Goal: Task Accomplishment & Management: Use online tool/utility

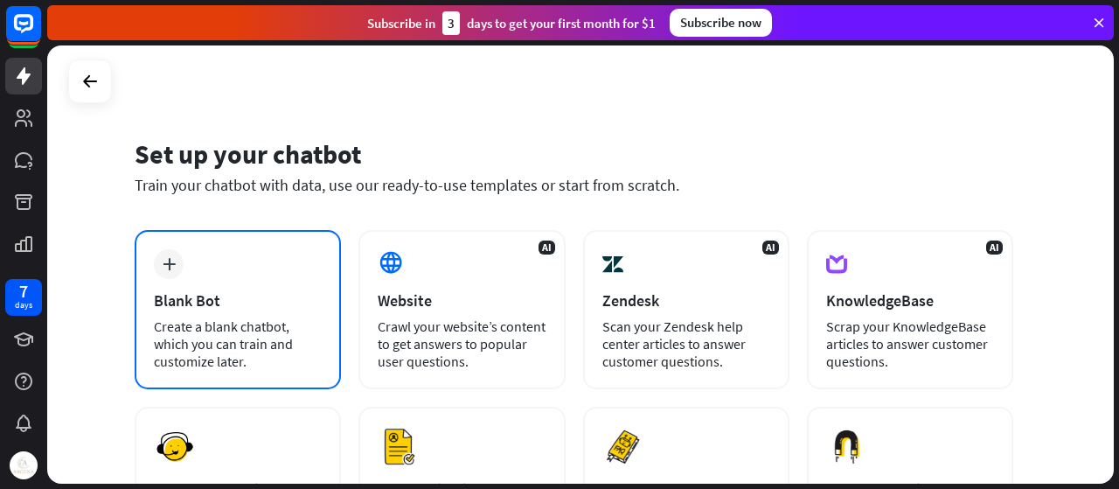
click at [270, 296] on div "Blank Bot" at bounding box center [238, 300] width 168 height 20
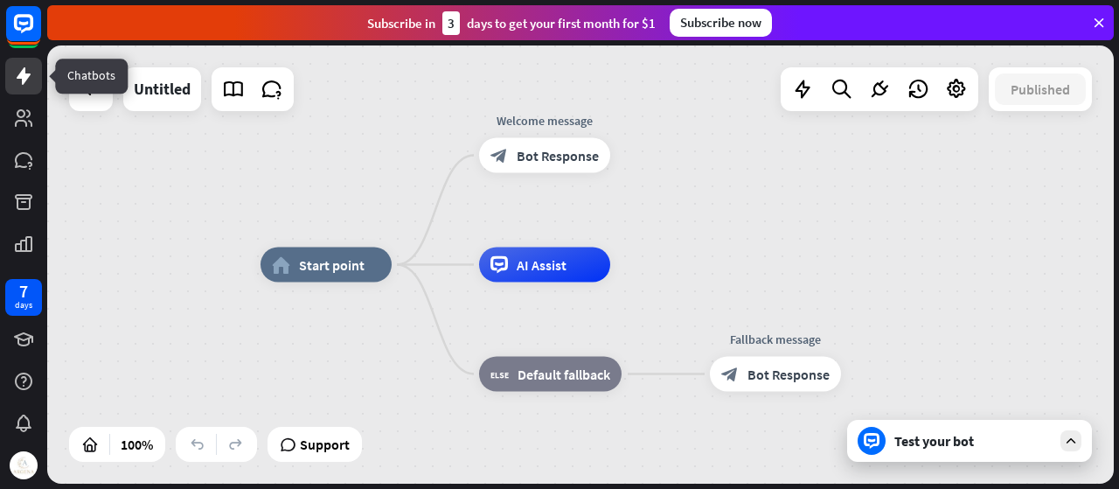
click at [33, 84] on icon at bounding box center [23, 76] width 21 height 21
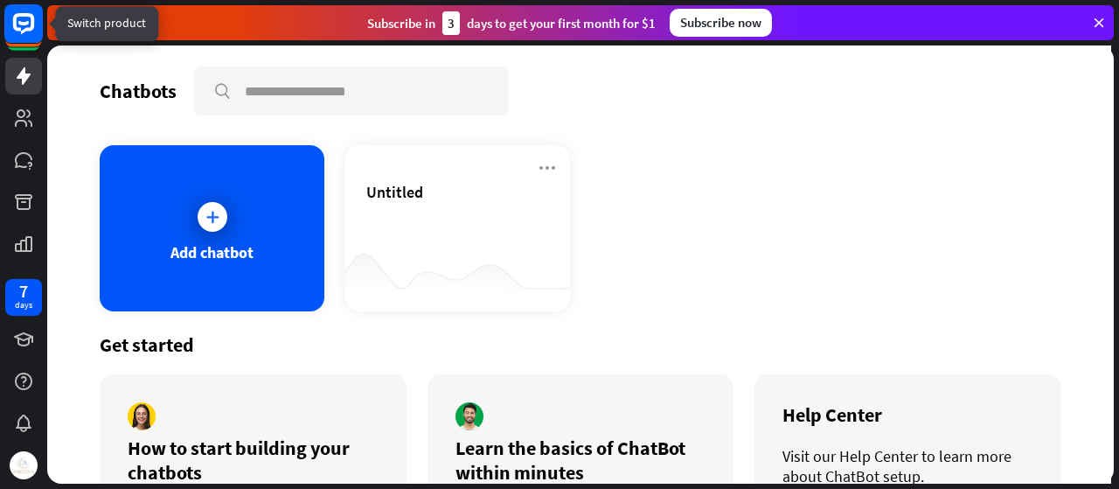
click at [27, 28] on icon at bounding box center [23, 23] width 21 height 21
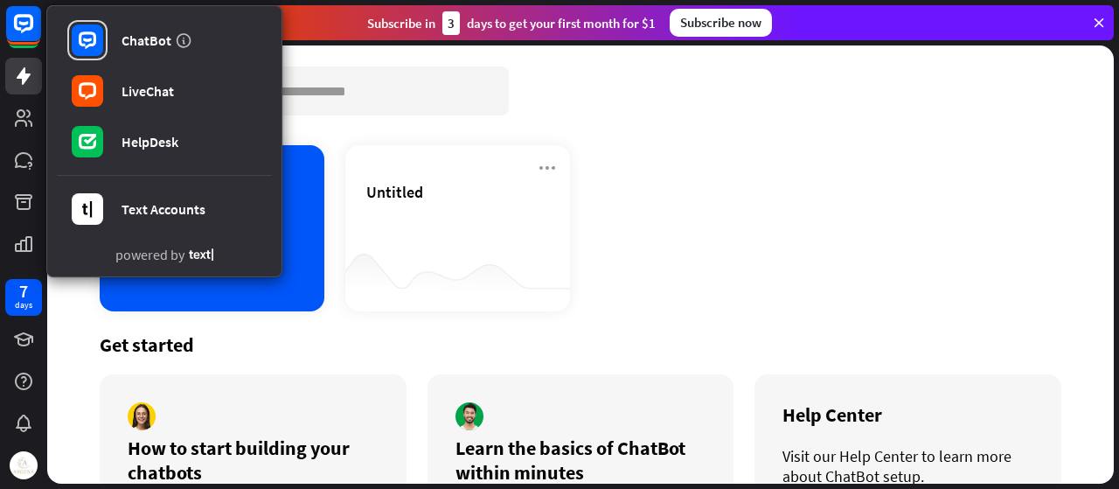
click at [834, 182] on div "Add chatbot Untitled" at bounding box center [581, 228] width 962 height 166
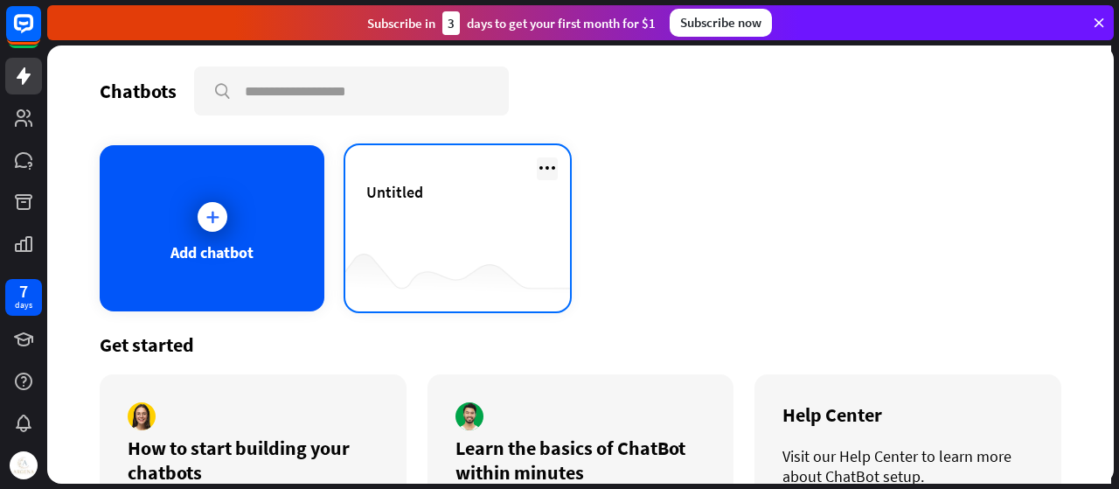
click at [549, 167] on icon at bounding box center [547, 167] width 21 height 21
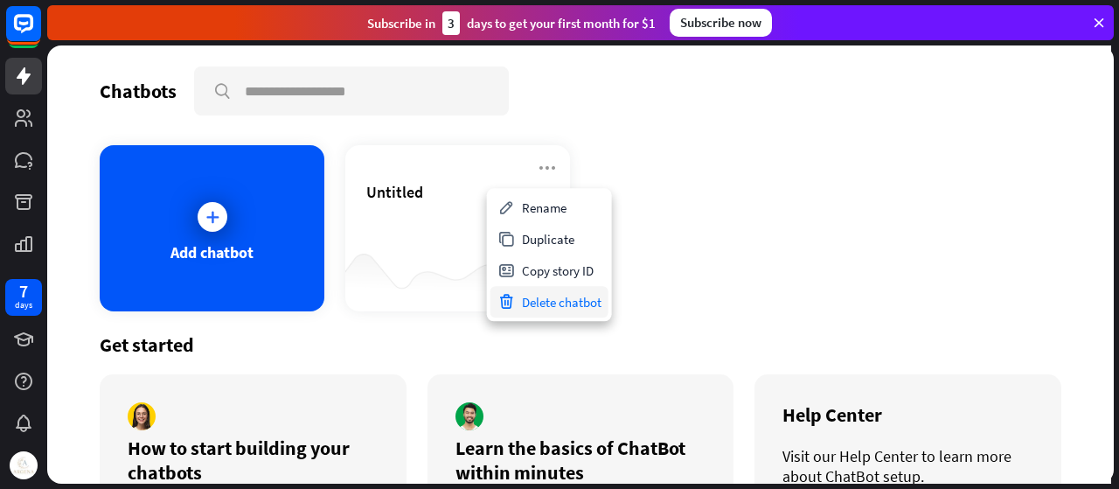
click at [553, 298] on div "Delete chatbot" at bounding box center [549, 301] width 118 height 31
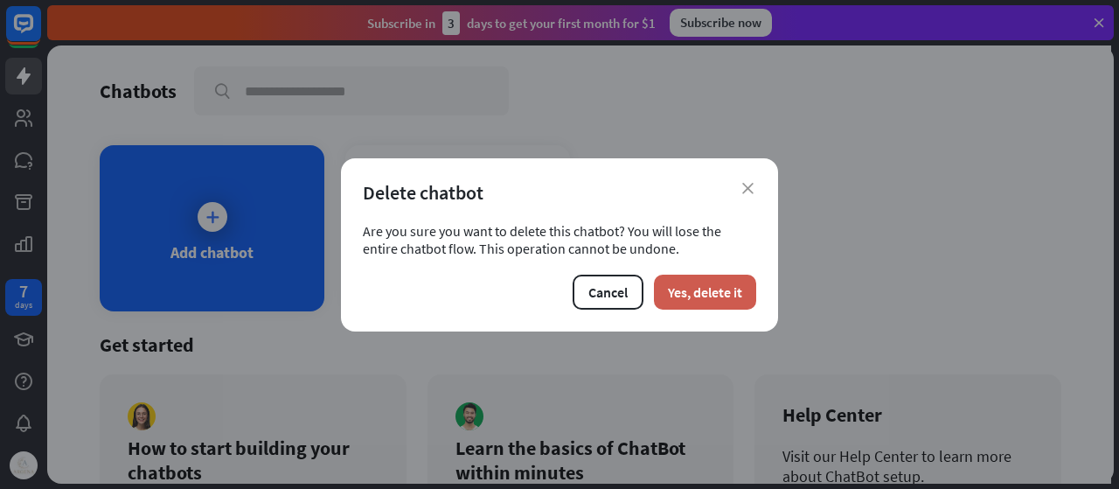
click at [729, 289] on button "Yes, delete it" at bounding box center [705, 292] width 102 height 35
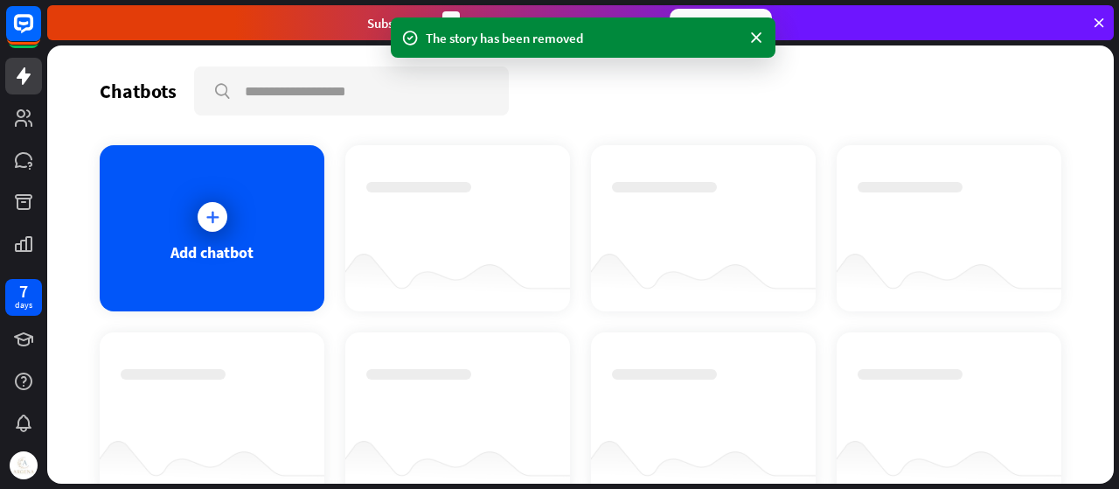
click at [399, 122] on div "Chatbots search Add chatbot Get started How to start building your chatbots Wat…" at bounding box center [580, 264] width 1067 height 438
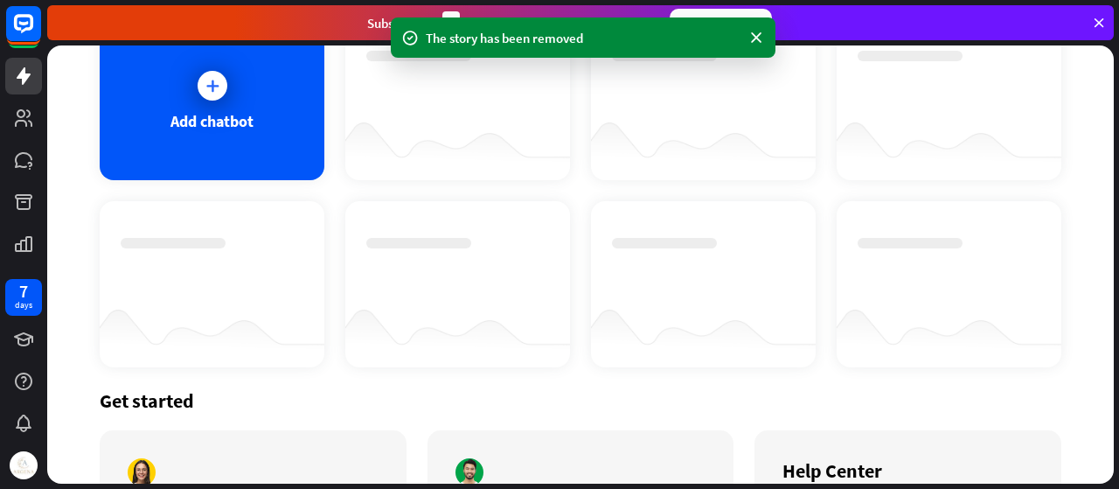
scroll to position [290, 0]
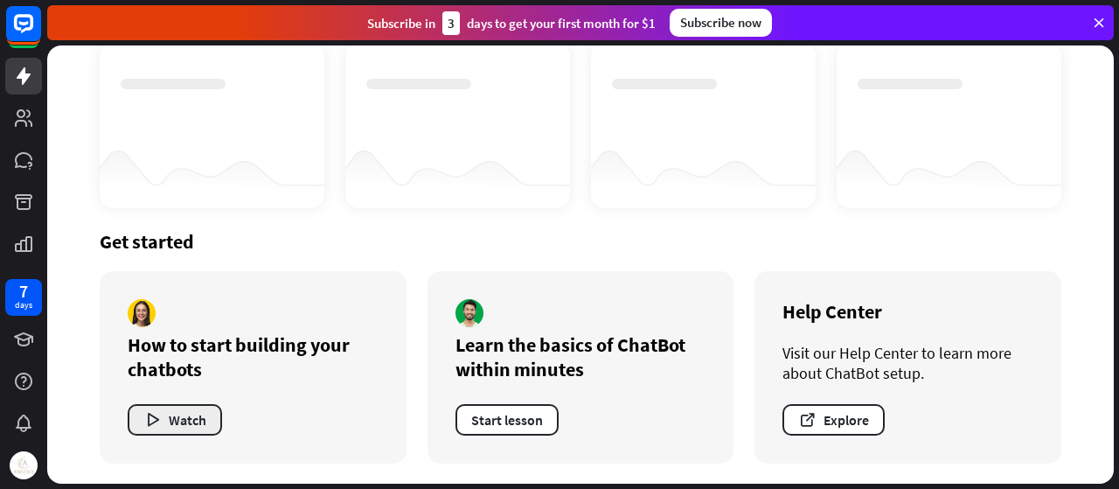
click at [206, 421] on button "Watch" at bounding box center [175, 419] width 94 height 31
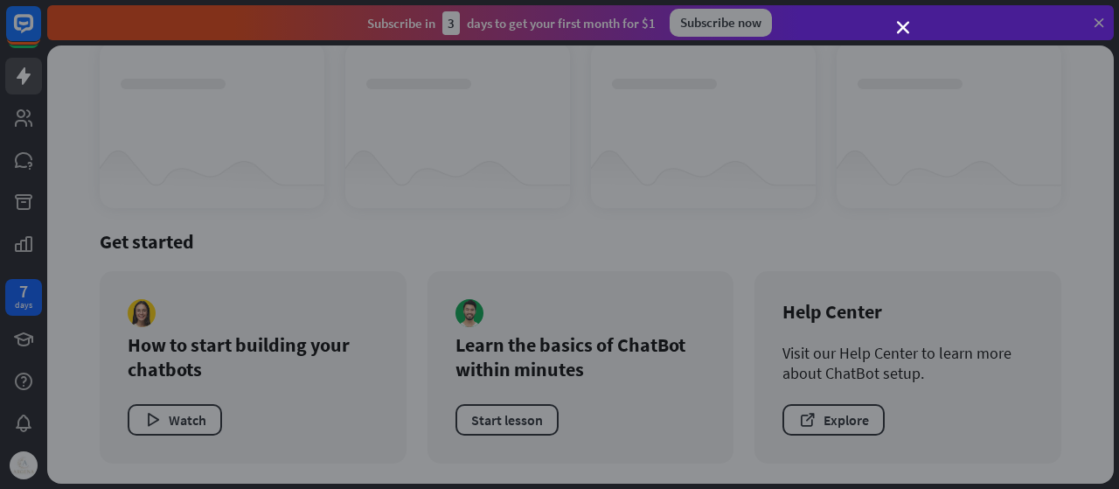
click at [904, 38] on div "close" at bounding box center [559, 244] width 1119 height 489
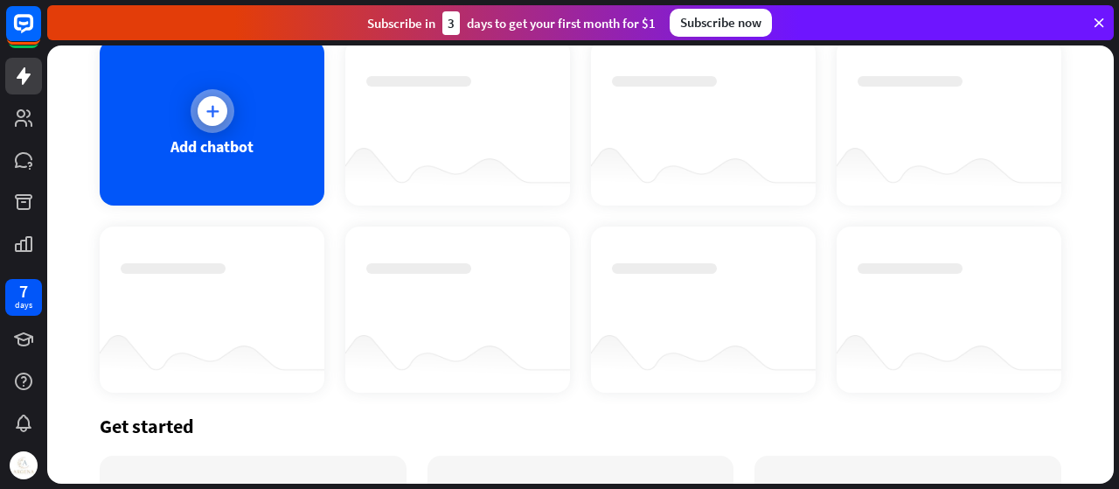
scroll to position [0, 0]
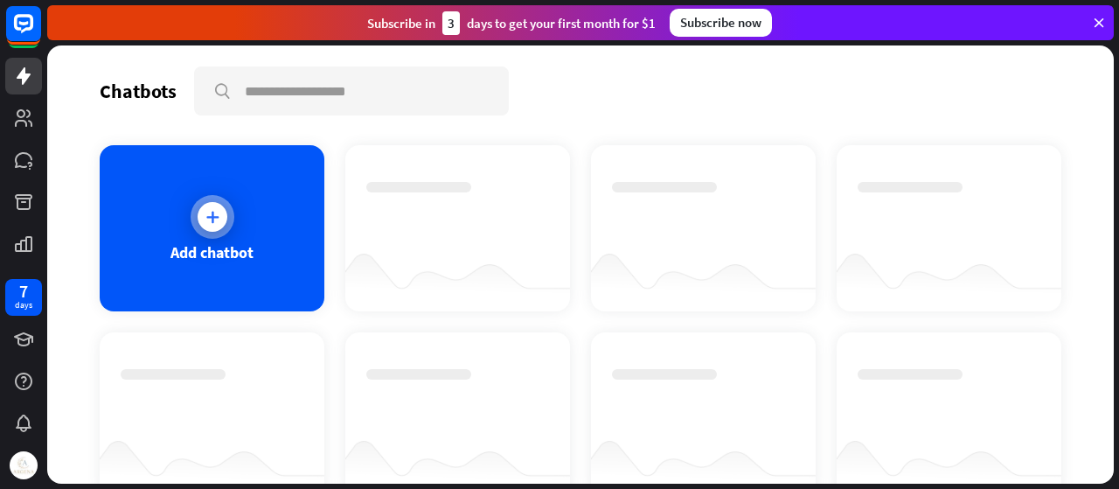
click at [224, 282] on div "Add chatbot" at bounding box center [212, 228] width 225 height 166
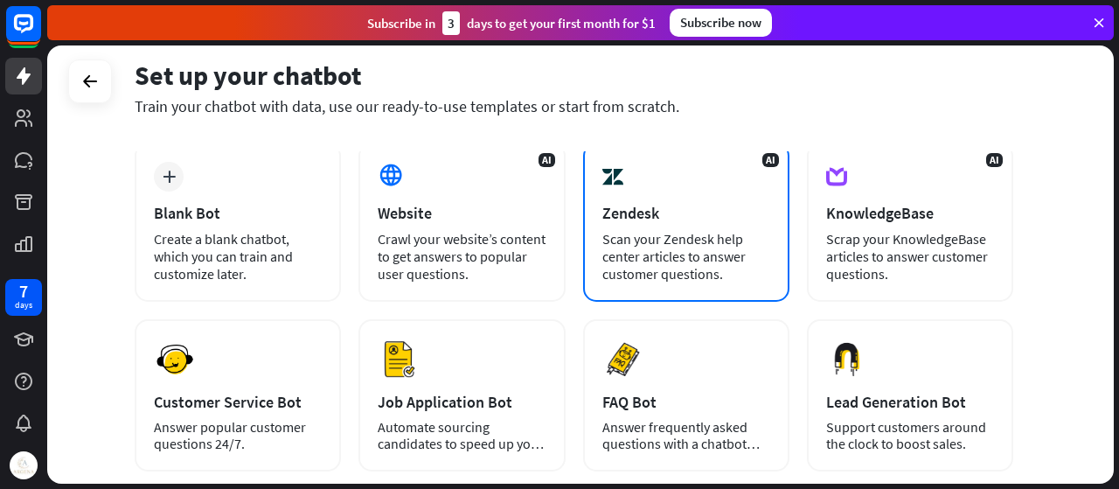
scroll to position [175, 0]
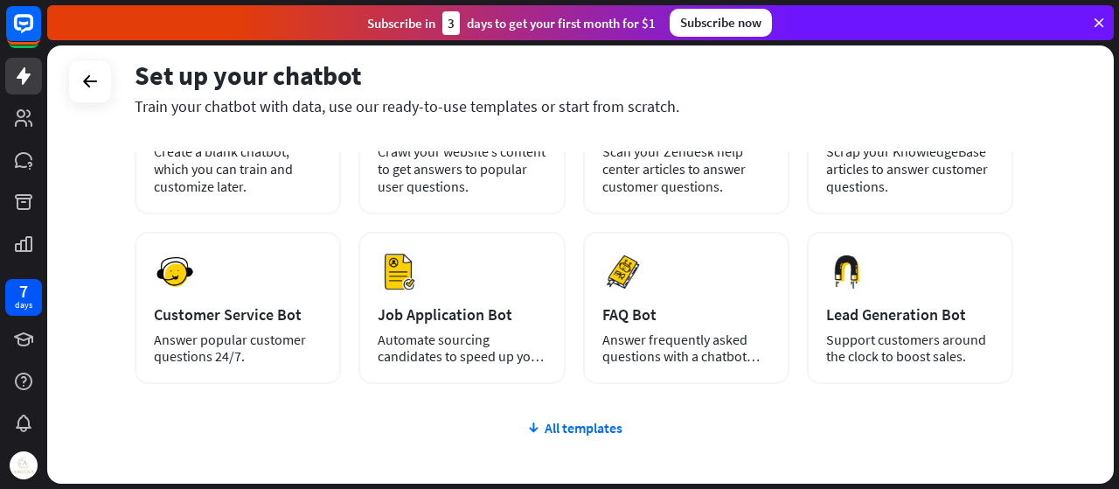
click at [612, 440] on div "plus Blank Bot Create a blank chatbot, which you can train and customize later.…" at bounding box center [574, 324] width 879 height 539
click at [591, 427] on div "All templates" at bounding box center [574, 427] width 879 height 17
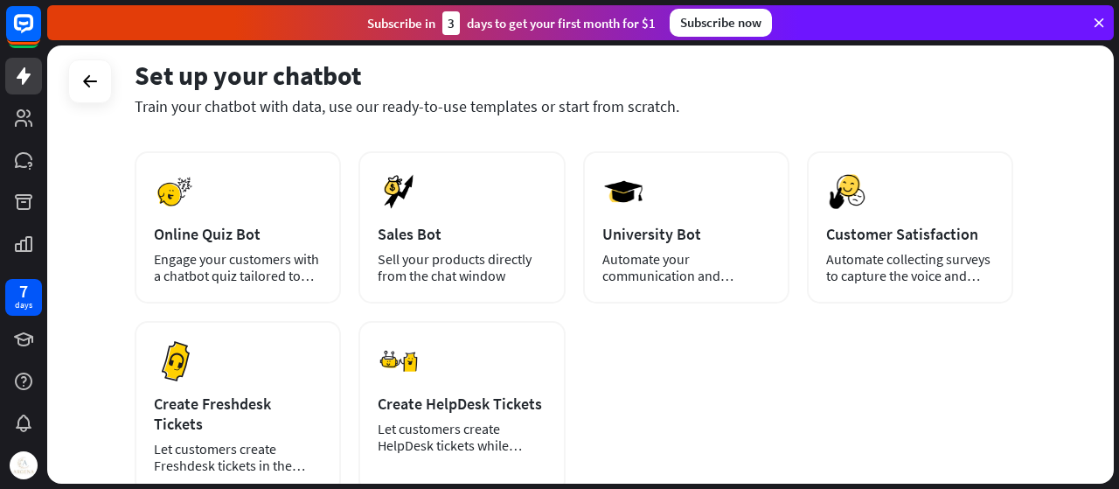
scroll to position [362, 0]
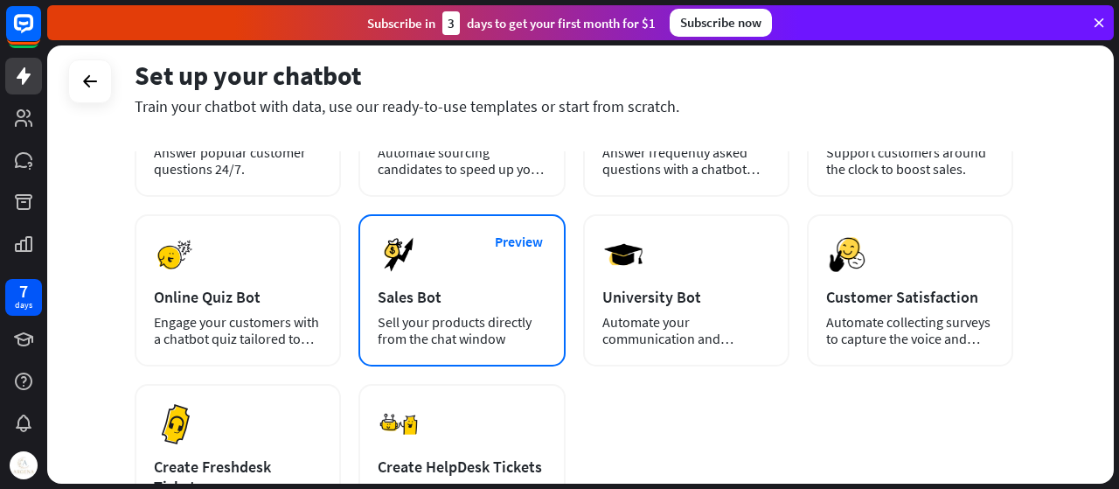
click at [504, 302] on div "Sales Bot" at bounding box center [462, 297] width 168 height 20
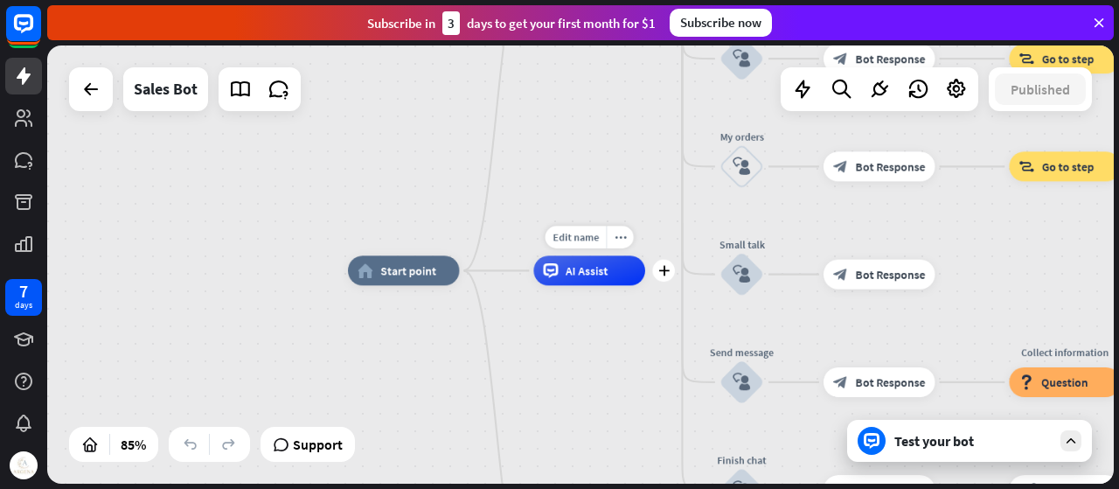
click at [577, 274] on span "AI Assist" at bounding box center [587, 270] width 42 height 15
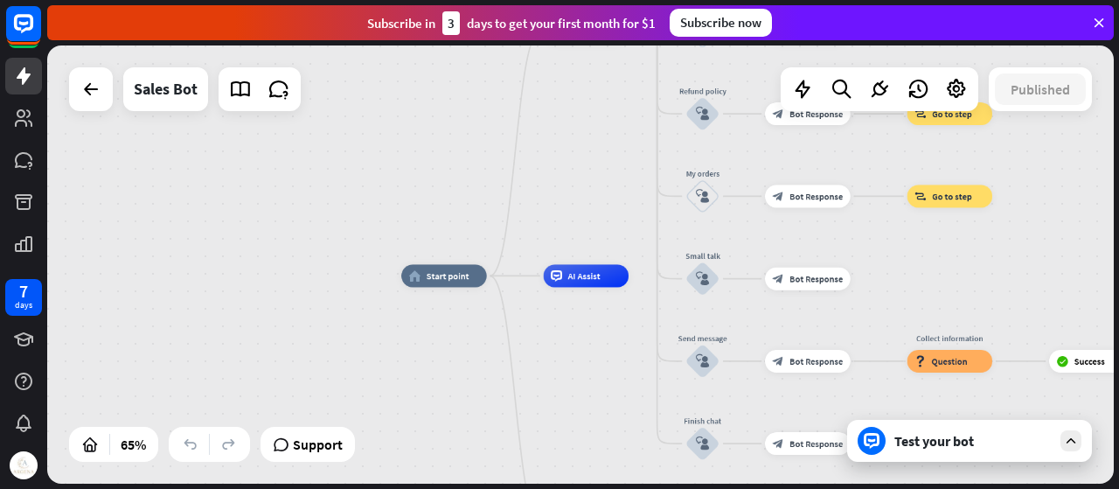
click at [960, 454] on div "Test your bot" at bounding box center [969, 441] width 245 height 42
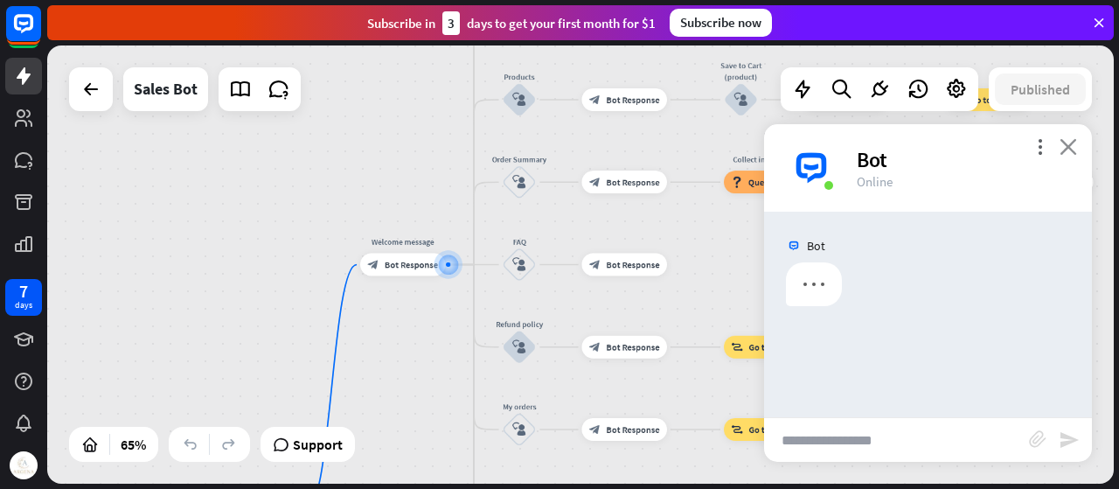
click at [1075, 149] on icon "close" at bounding box center [1068, 146] width 17 height 17
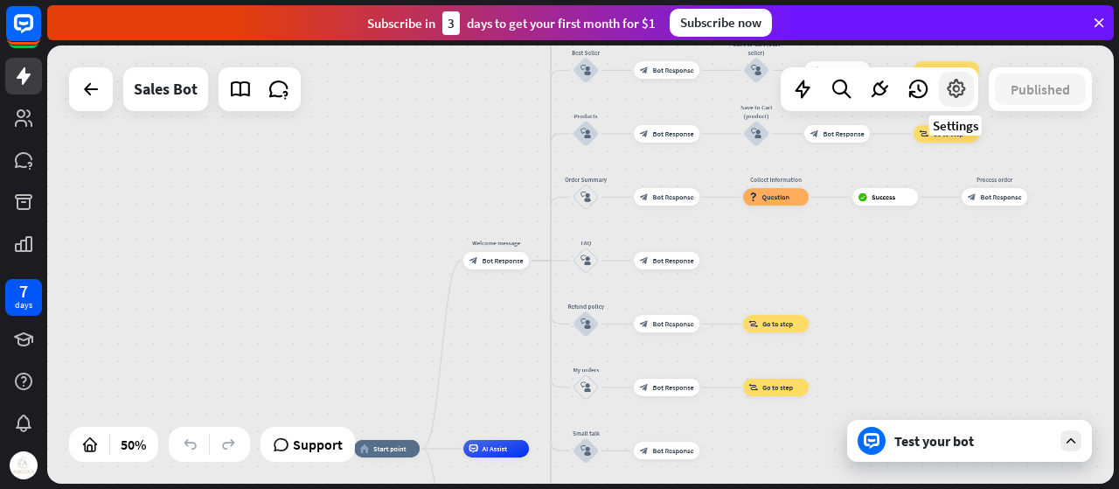
click at [956, 98] on icon at bounding box center [956, 89] width 23 height 23
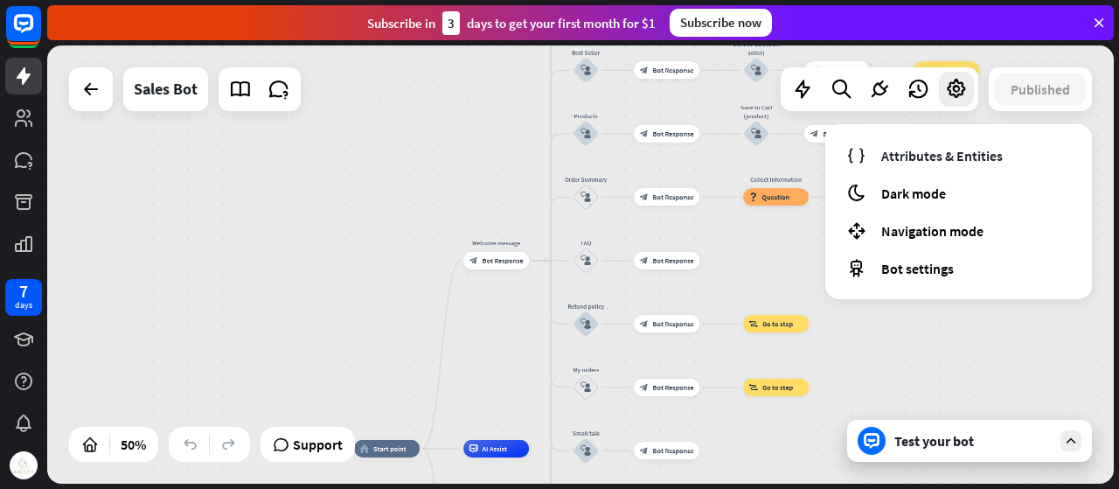
click at [453, 214] on div "home_2 Start point Welcome message block_bot_response Bot Response Main menu bl…" at bounding box center [580, 264] width 1067 height 438
click at [745, 315] on div "Edit name more_horiz block_goto Go to step" at bounding box center [778, 323] width 66 height 17
